Goal: Navigation & Orientation: Find specific page/section

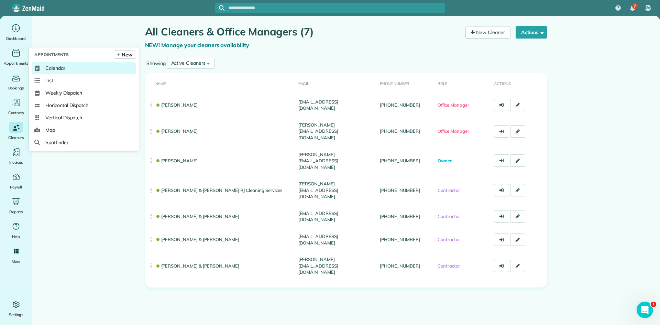
click at [42, 69] on link "Calendar" at bounding box center [84, 68] width 105 height 12
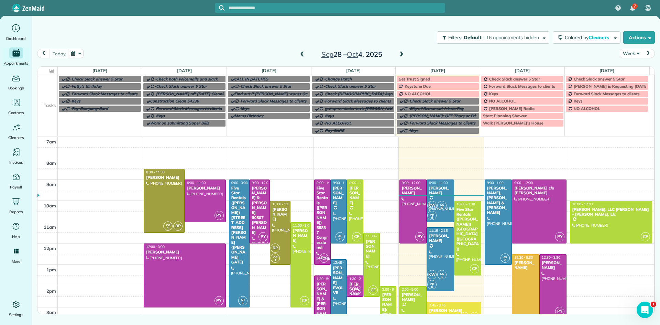
click at [398, 55] on span at bounding box center [402, 55] width 8 height 6
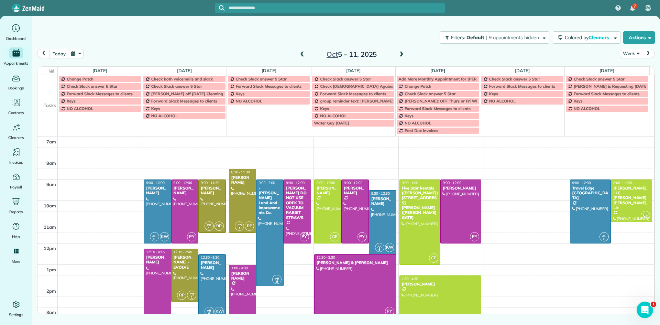
click at [404, 54] on span at bounding box center [402, 55] width 8 height 6
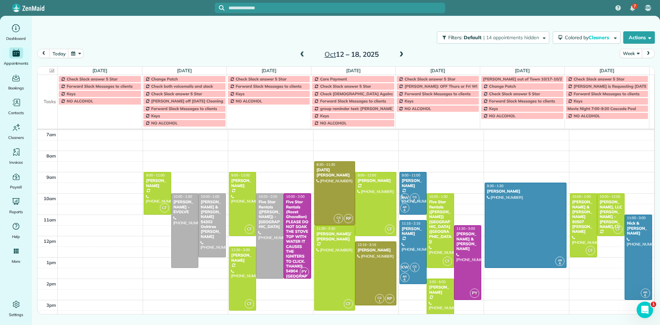
click at [304, 55] on span at bounding box center [302, 55] width 8 height 6
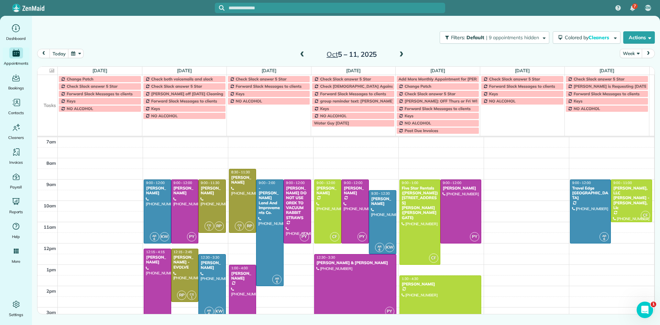
click at [304, 55] on span at bounding box center [302, 55] width 8 height 6
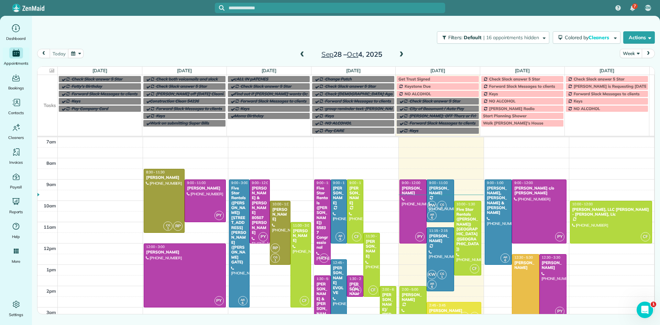
click at [401, 55] on span at bounding box center [402, 55] width 8 height 6
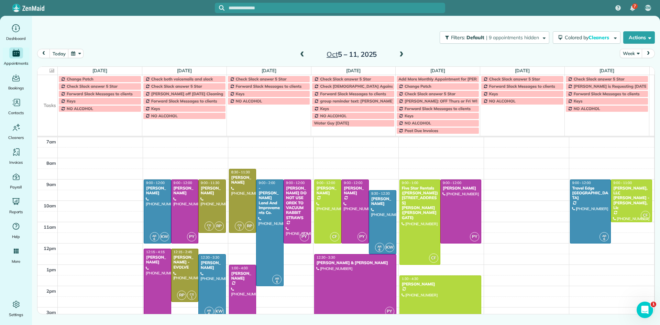
click at [400, 55] on span at bounding box center [402, 55] width 8 height 6
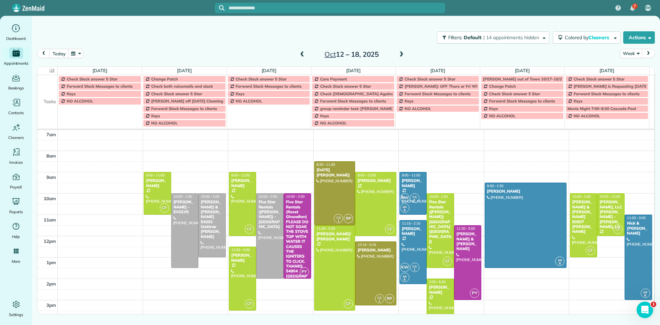
click at [400, 54] on span at bounding box center [402, 55] width 8 height 6
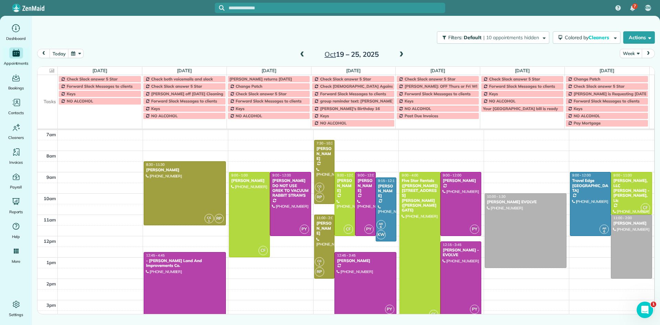
click at [305, 53] on span at bounding box center [302, 55] width 8 height 6
